Goal: Task Accomplishment & Management: Complete application form

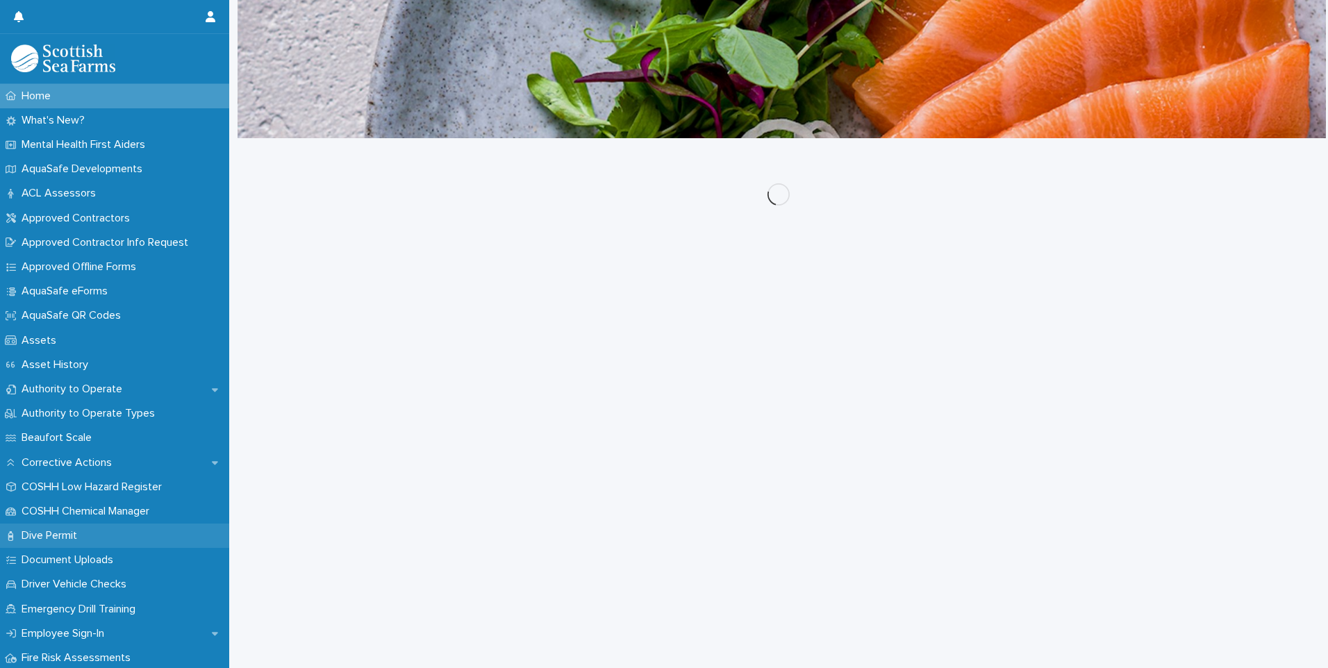
click at [50, 538] on p "Dive Permit" at bounding box center [52, 535] width 72 height 13
